Goal: Entertainment & Leisure: Consume media (video, audio)

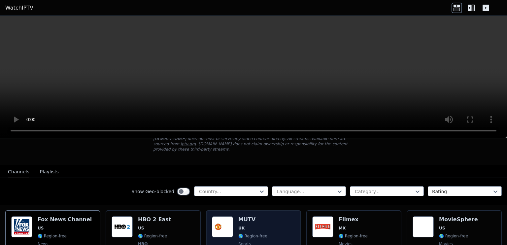
scroll to position [33, 0]
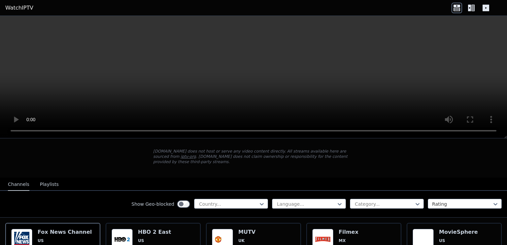
click at [469, 6] on icon at bounding box center [469, 8] width 3 height 7
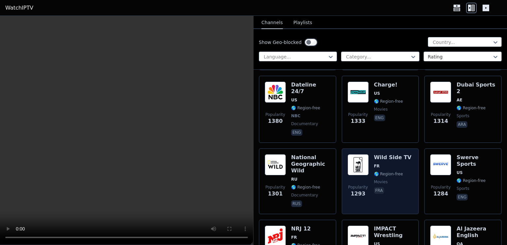
scroll to position [1156, 0]
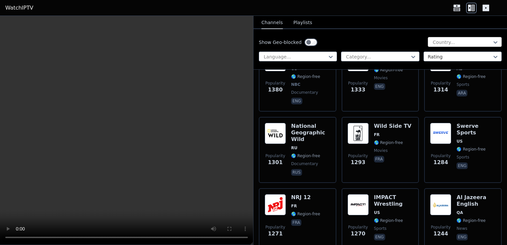
click at [439, 43] on div at bounding box center [462, 42] width 60 height 7
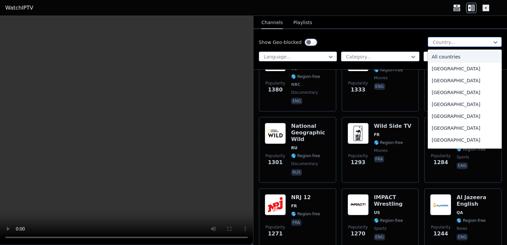
click at [439, 43] on div at bounding box center [462, 42] width 60 height 7
click at [493, 39] on icon at bounding box center [496, 42] width 7 height 7
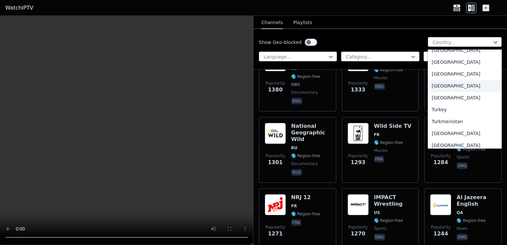
scroll to position [2313, 0]
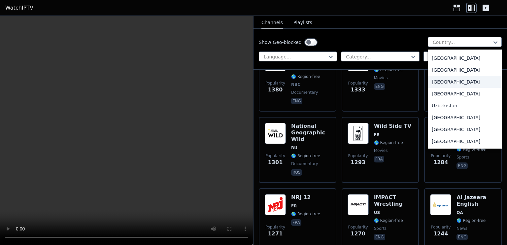
click at [439, 82] on div "[GEOGRAPHIC_DATA]" at bounding box center [465, 82] width 74 height 12
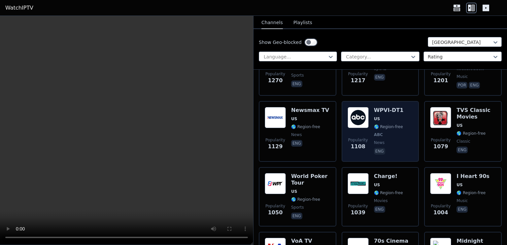
scroll to position [529, 0]
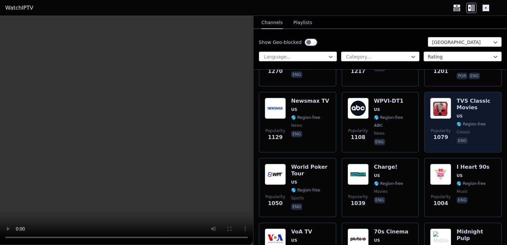
click at [441, 128] on span "Popularity" at bounding box center [441, 130] width 20 height 5
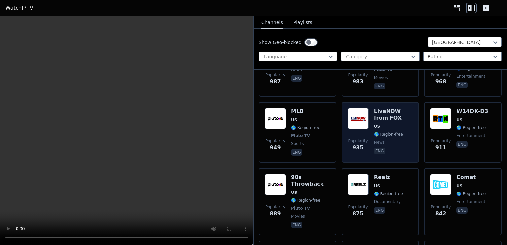
scroll to position [727, 0]
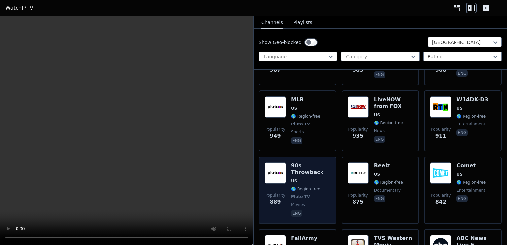
click at [315, 178] on span "US" at bounding box center [310, 180] width 39 height 5
click at [311, 186] on span "🌎 Region-free" at bounding box center [305, 188] width 29 height 5
click at [312, 186] on span "🌎 Region-free" at bounding box center [305, 188] width 29 height 5
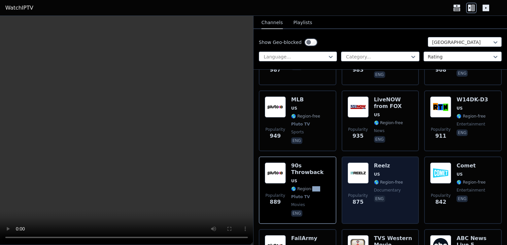
scroll to position [793, 0]
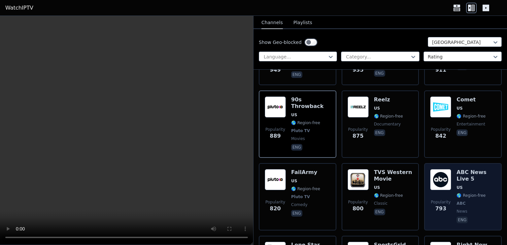
click at [457, 193] on span "🌎 Region-free" at bounding box center [471, 195] width 29 height 5
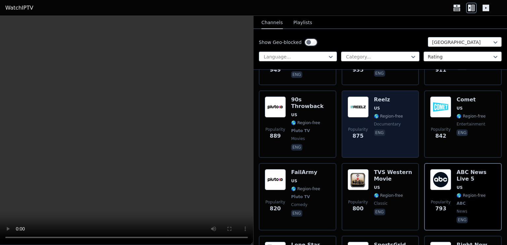
click at [387, 113] on div "Reelz US 🌎 Region-free documentary eng" at bounding box center [388, 124] width 29 height 56
click at [387, 114] on div "Reelz US 🌎 Region-free documentary eng" at bounding box center [388, 124] width 29 height 56
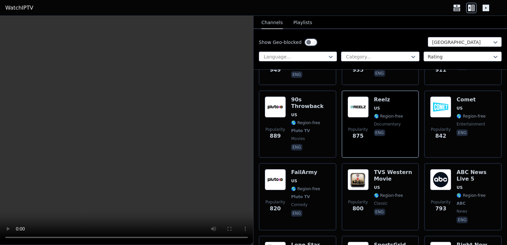
click at [156, 130] on video at bounding box center [126, 130] width 253 height 229
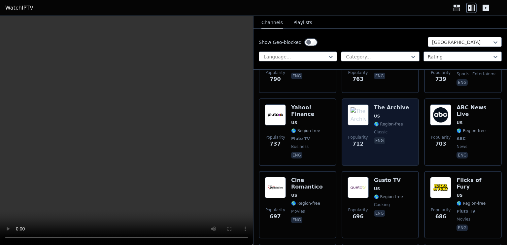
scroll to position [991, 0]
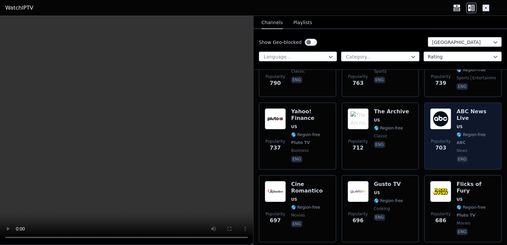
click at [481, 118] on div "ABC News Live US 🌎 Region-free ABC news eng" at bounding box center [476, 136] width 39 height 56
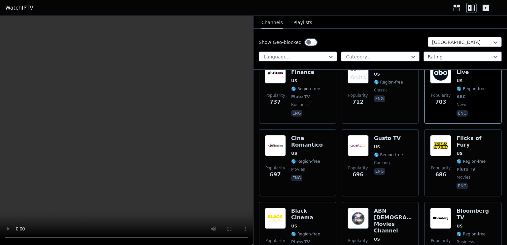
scroll to position [1123, 0]
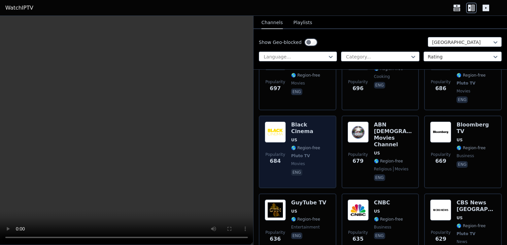
click at [316, 122] on div "Black Cinema US 🌎 Region-free Pluto TV movies eng" at bounding box center [310, 152] width 39 height 61
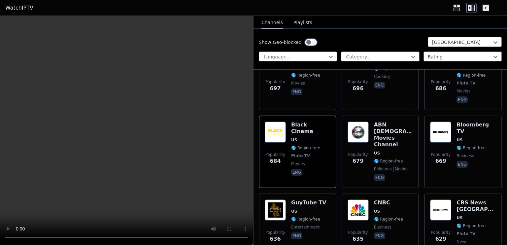
click at [238, 81] on video at bounding box center [126, 130] width 253 height 229
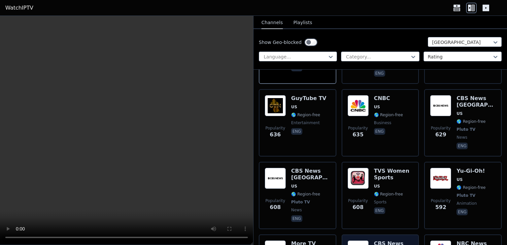
scroll to position [1321, 0]
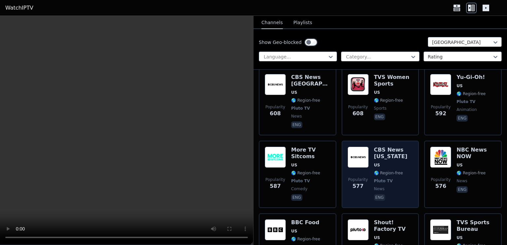
click at [390, 170] on span "🌎 Region-free" at bounding box center [388, 172] width 29 height 5
click at [389, 170] on span "🌎 Region-free" at bounding box center [388, 172] width 29 height 5
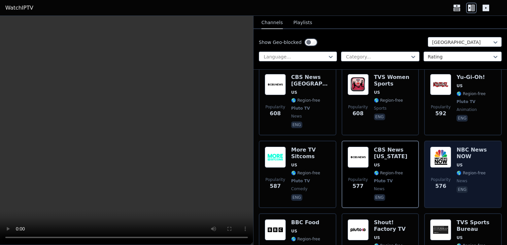
click at [437, 177] on span "Popularity" at bounding box center [441, 179] width 20 height 5
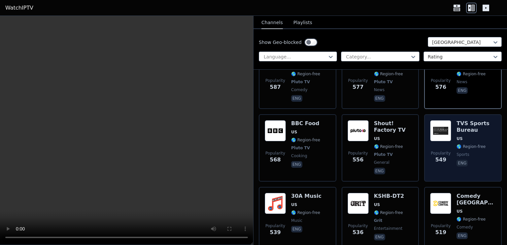
scroll to position [1454, 0]
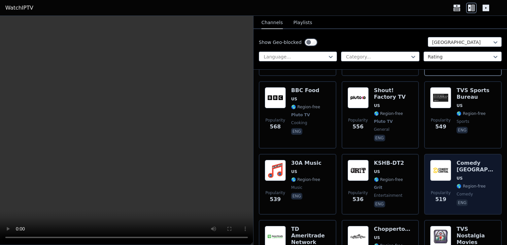
click at [457, 160] on div "Comedy [GEOGRAPHIC_DATA] 🌎 Region-free comedy eng" at bounding box center [476, 184] width 39 height 49
click at [452, 160] on div "Popularity 519 Comedy [GEOGRAPHIC_DATA] 🌎 Region-free comedy eng" at bounding box center [463, 184] width 66 height 49
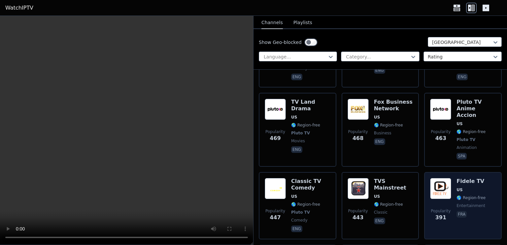
scroll to position [1850, 0]
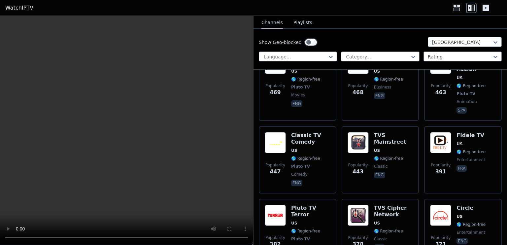
drag, startPoint x: 450, startPoint y: 120, endPoint x: 43, endPoint y: 167, distance: 410.1
click at [43, 167] on video at bounding box center [126, 130] width 253 height 229
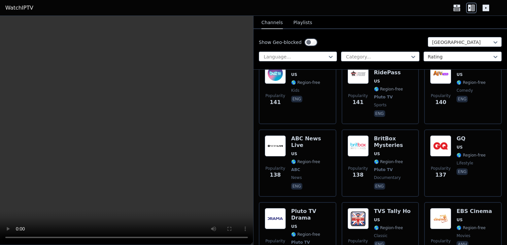
scroll to position [4196, 0]
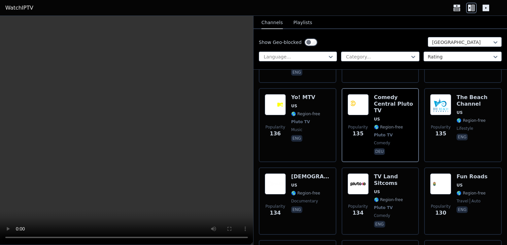
scroll to position [4493, 0]
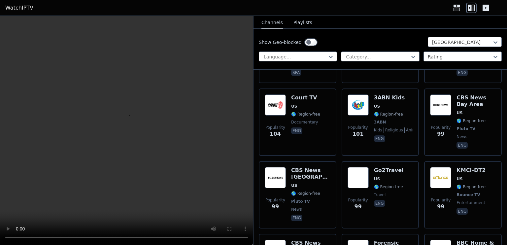
scroll to position [5352, 0]
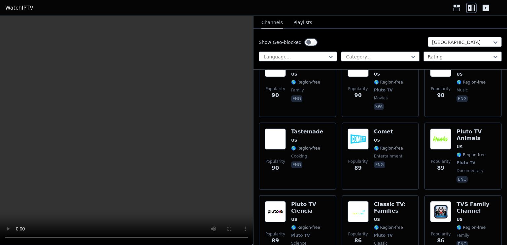
scroll to position [5514, 0]
